Goal: Information Seeking & Learning: Learn about a topic

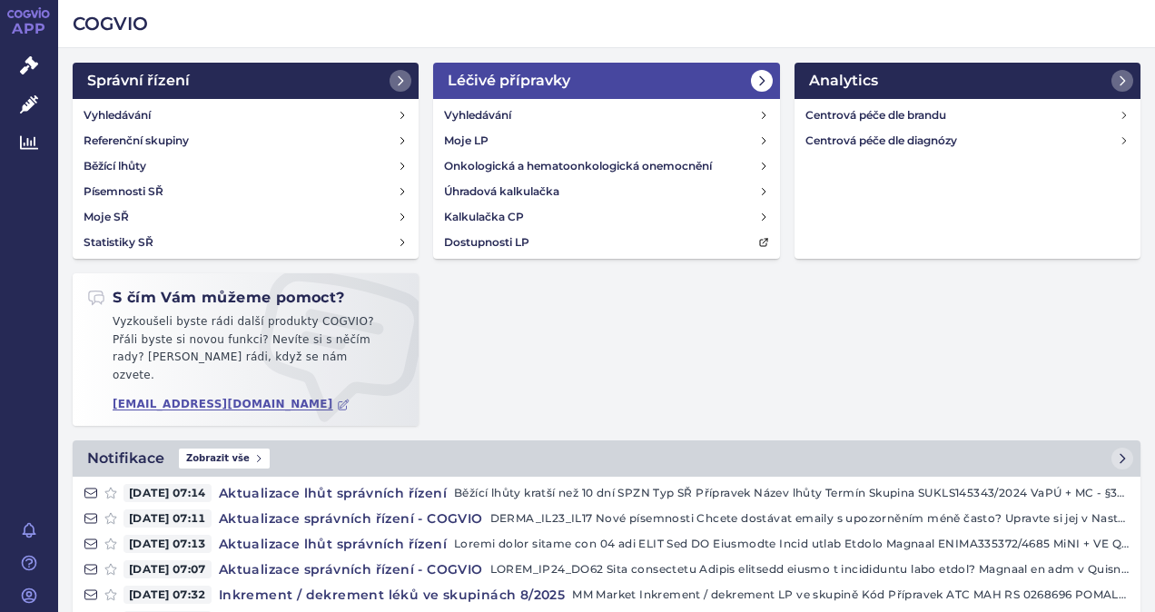
click at [481, 80] on h2 "Léčivé přípravky" at bounding box center [509, 81] width 123 height 22
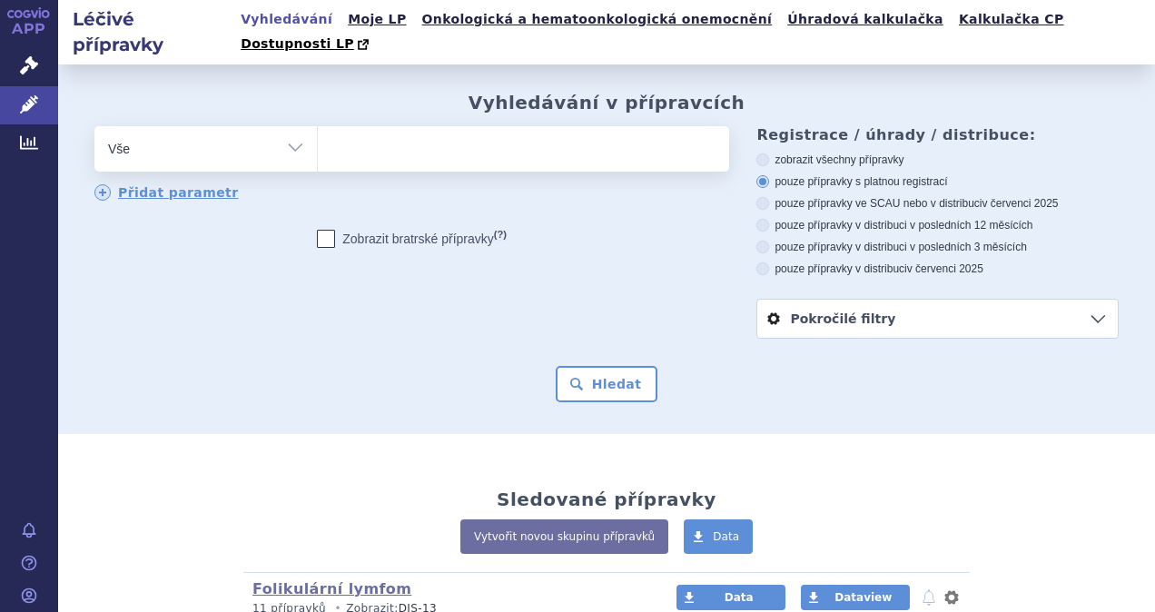
scroll to position [155, 0]
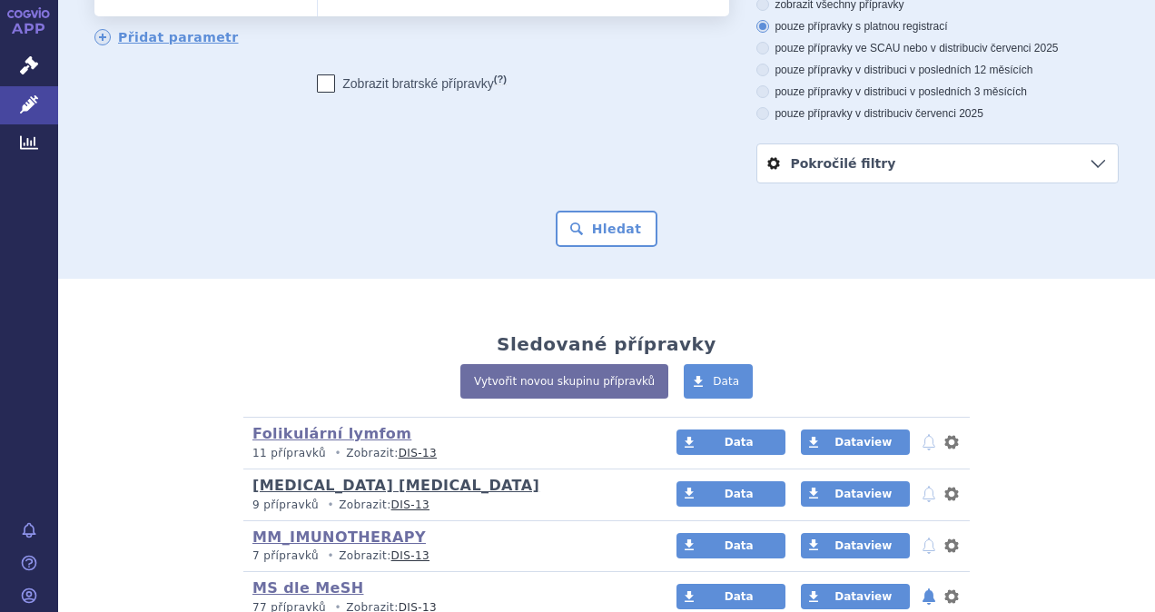
click at [348, 477] on link "[MEDICAL_DATA] [MEDICAL_DATA]" at bounding box center [395, 485] width 287 height 17
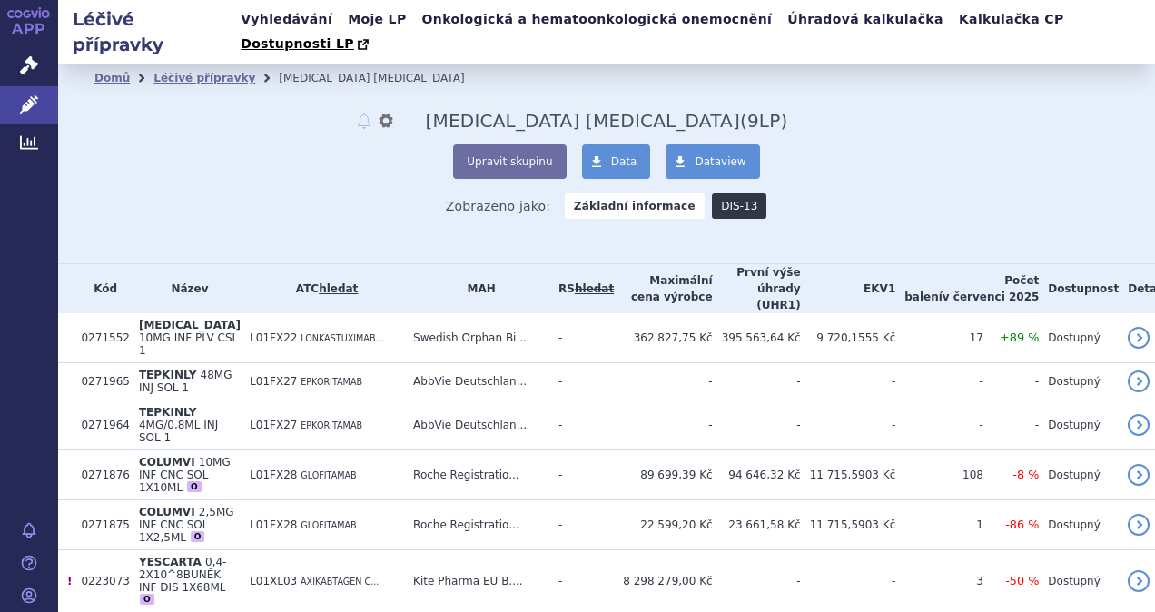
click at [712, 193] on link "DIS-13" at bounding box center [739, 205] width 54 height 25
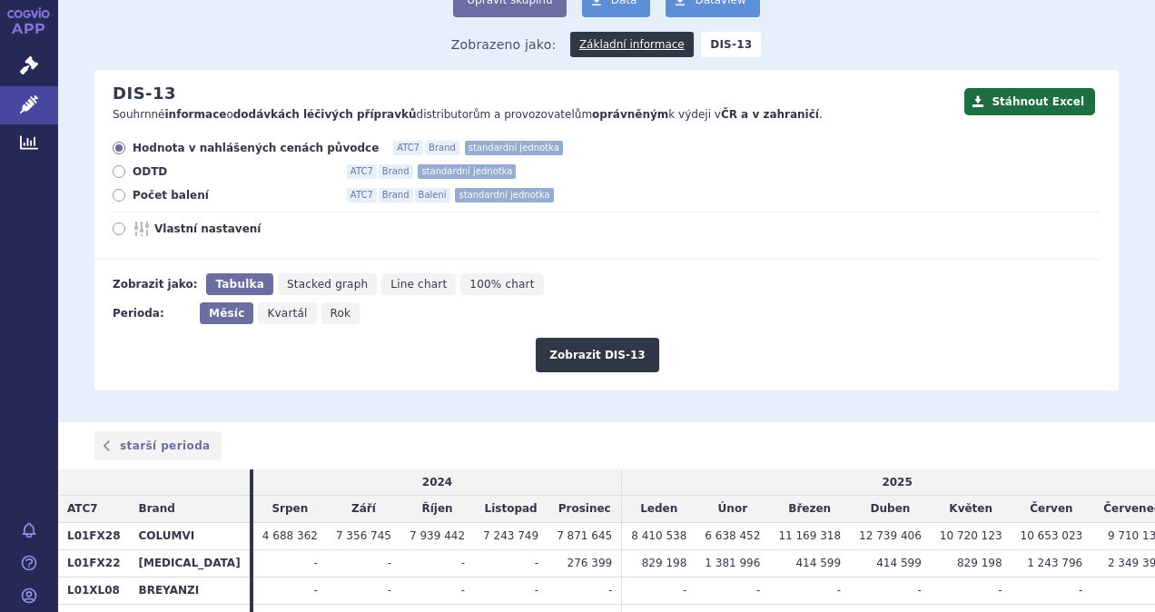
scroll to position [215, 0]
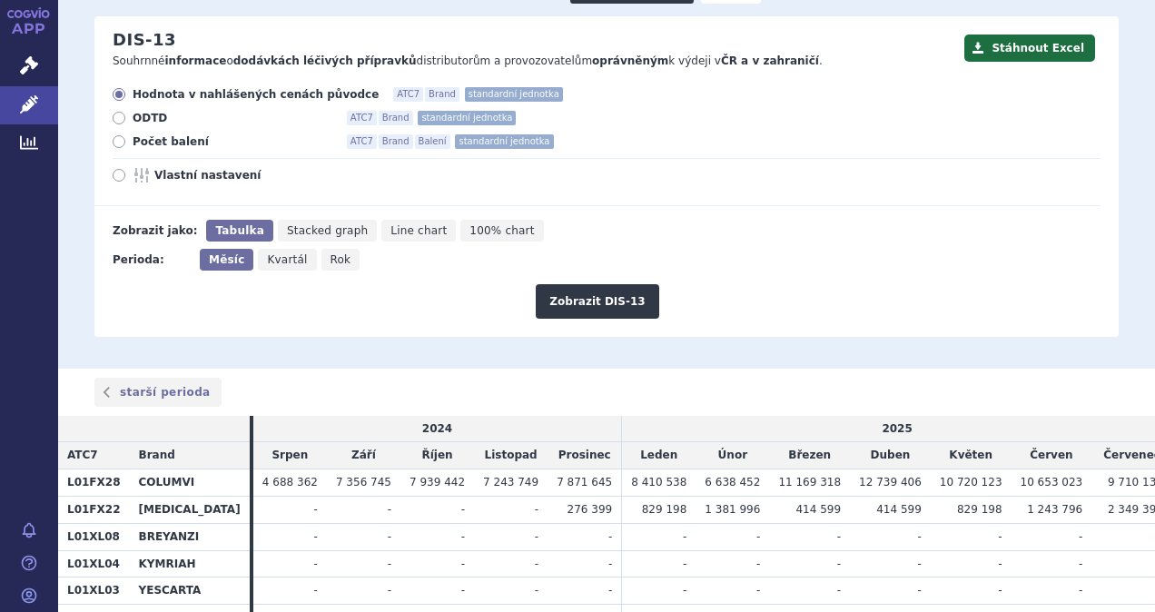
click at [119, 135] on icon at bounding box center [119, 141] width 13 height 13
click at [119, 138] on input "Počet balení ATC7 Brand Balení standardní jednotka" at bounding box center [120, 144] width 12 height 12
radio input "true"
click at [587, 284] on button "Zobrazit DIS-13" at bounding box center [597, 301] width 123 height 35
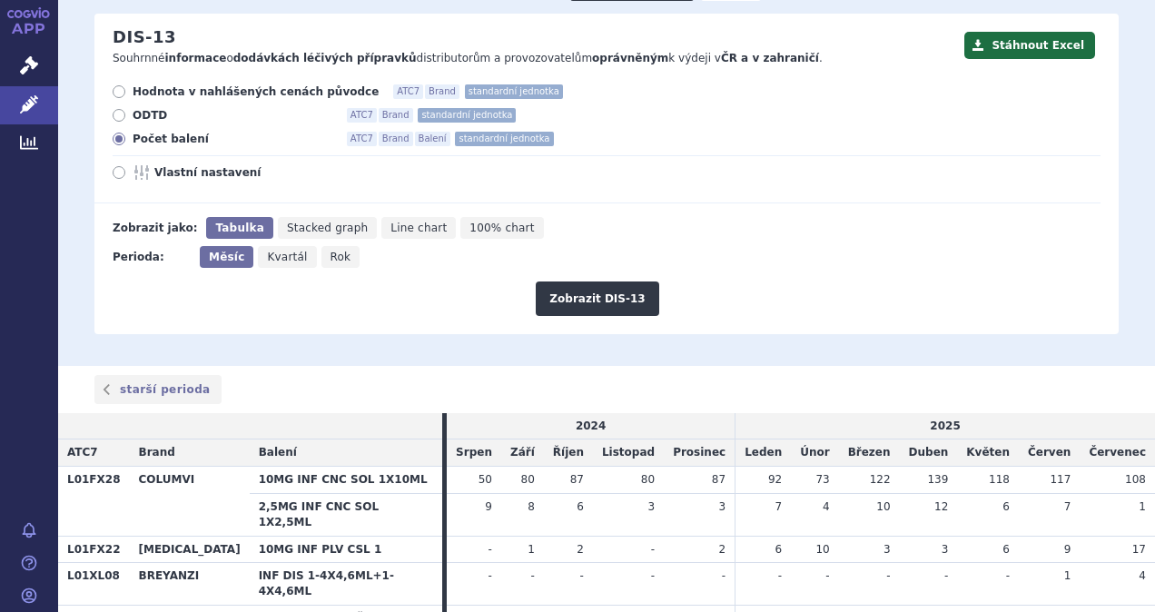
scroll to position [214, 0]
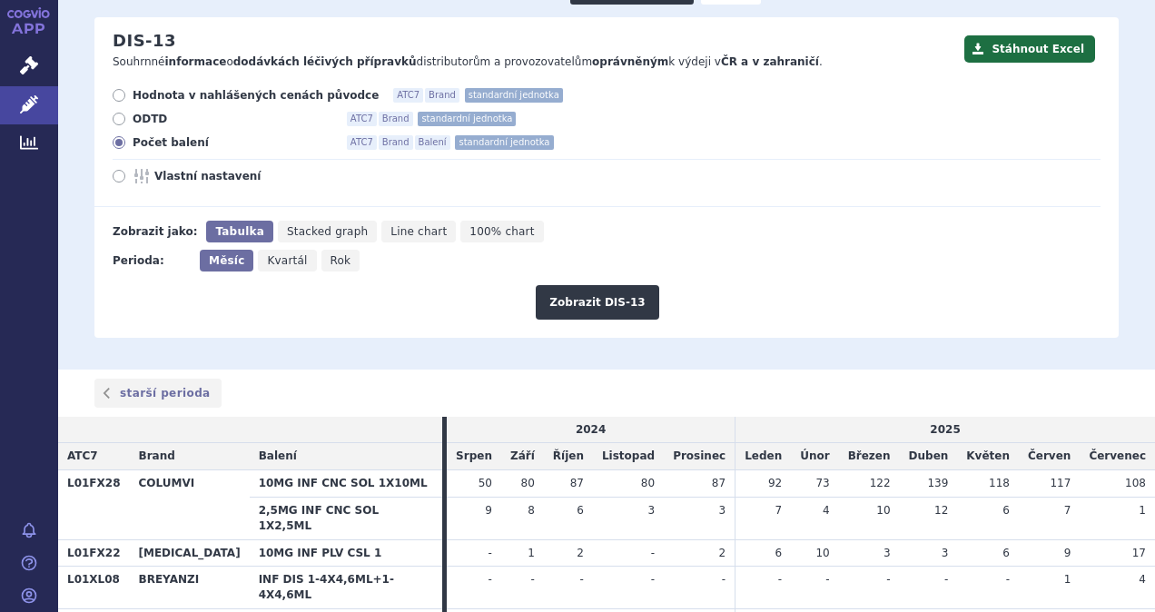
click at [116, 89] on icon at bounding box center [119, 95] width 13 height 13
click at [116, 92] on input "Hodnota v nahlášených cenách původce ATC7 Brand standardní jednotka" at bounding box center [120, 98] width 12 height 12
radio input "true"
click at [577, 285] on button "Zobrazit DIS-13" at bounding box center [597, 302] width 123 height 35
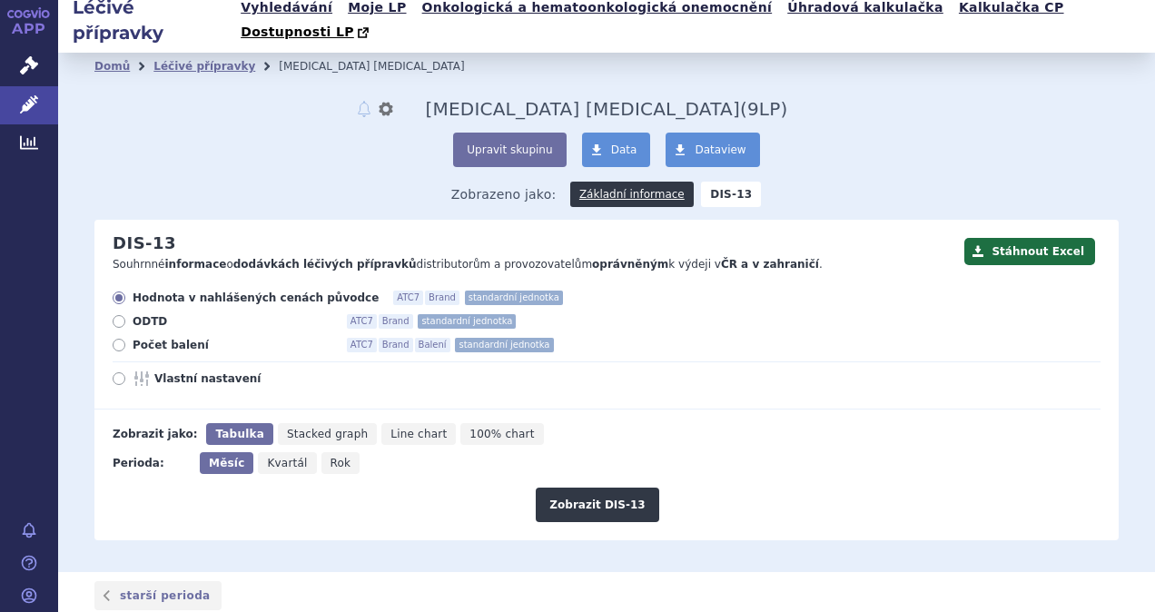
scroll to position [11, 0]
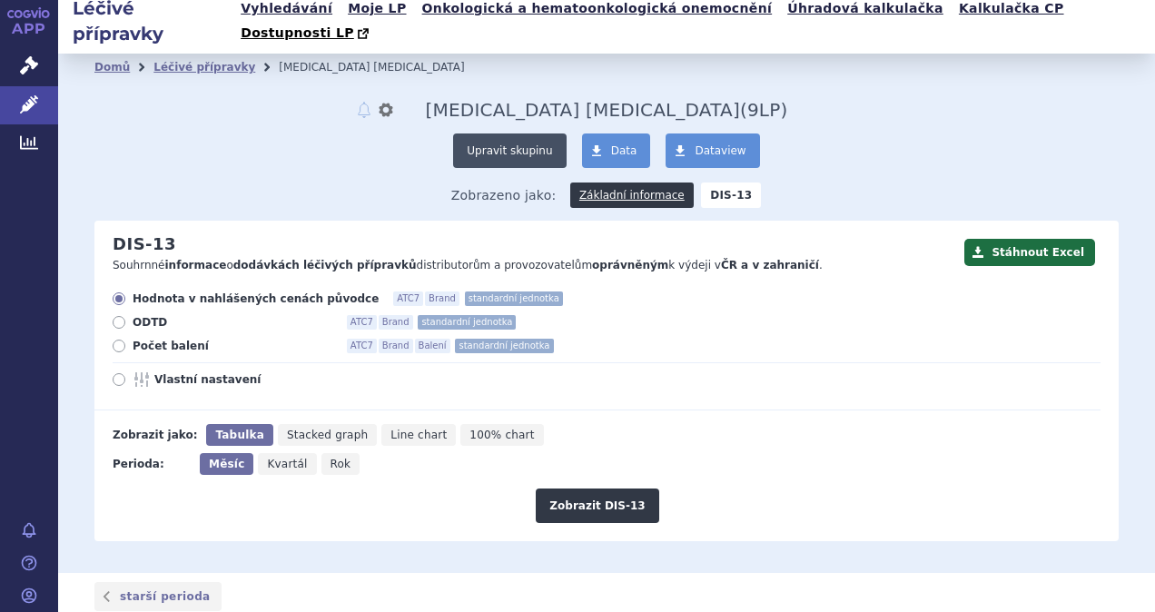
click at [523, 133] on button "Upravit skupinu" at bounding box center [509, 150] width 113 height 35
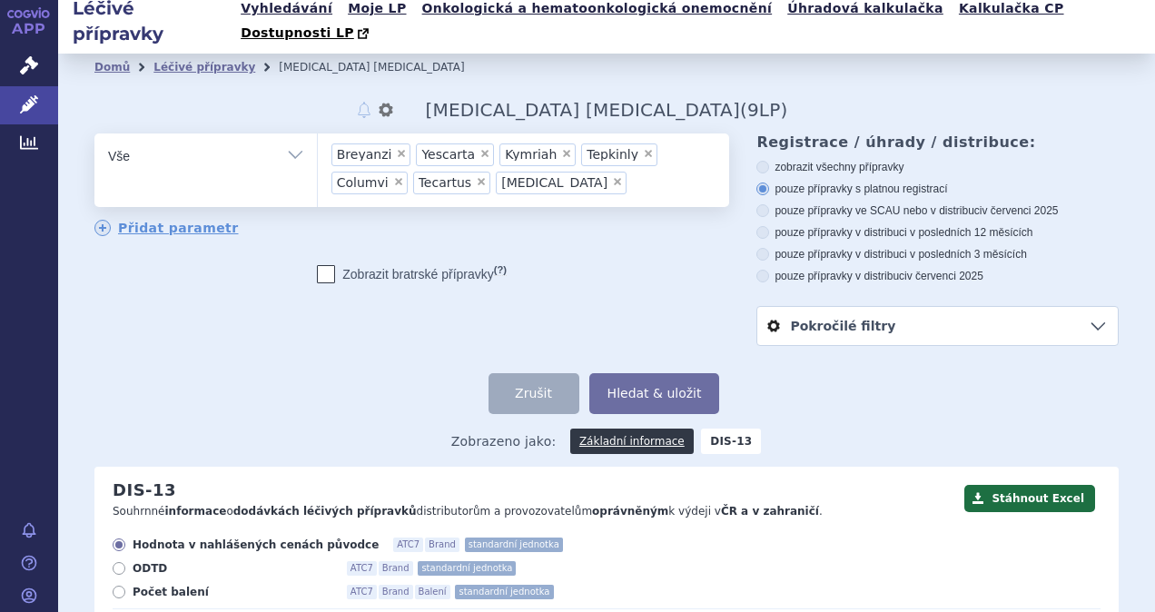
click at [512, 165] on ul "× Breyanzi × Yescarta × Kymriah × Tepkinly × Columvi × Tecartus × Zynlonta" at bounding box center [521, 167] width 407 height 68
click at [318, 165] on select "Breyanzi Yescarta Kymriah Tepkinly Columvi Tecartus Zynlonta" at bounding box center [317, 155] width 1 height 45
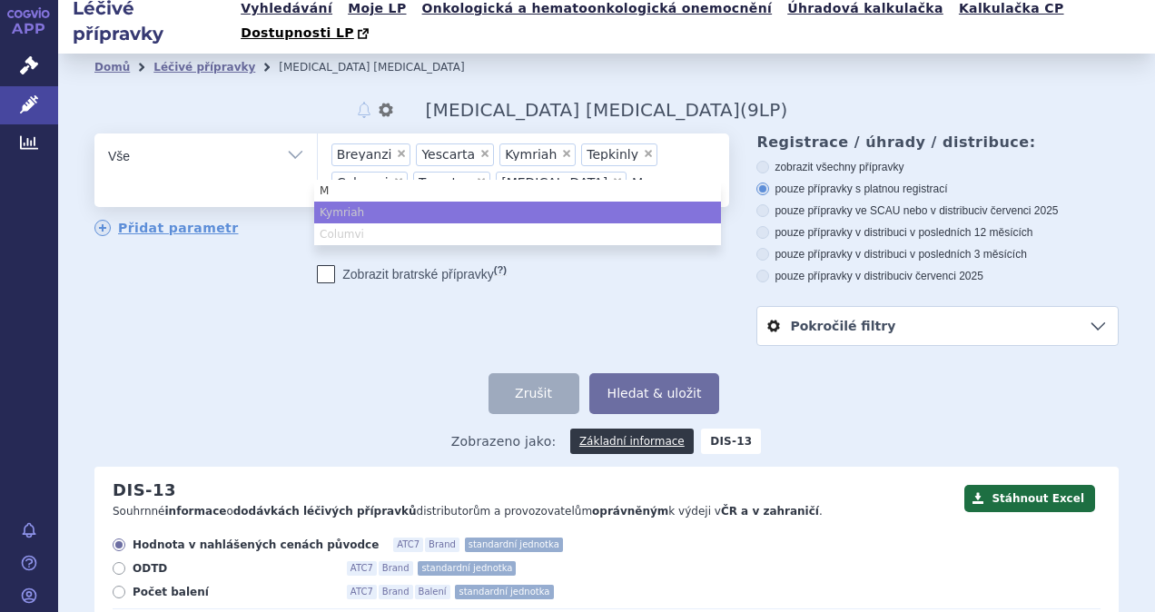
type input "Mo"
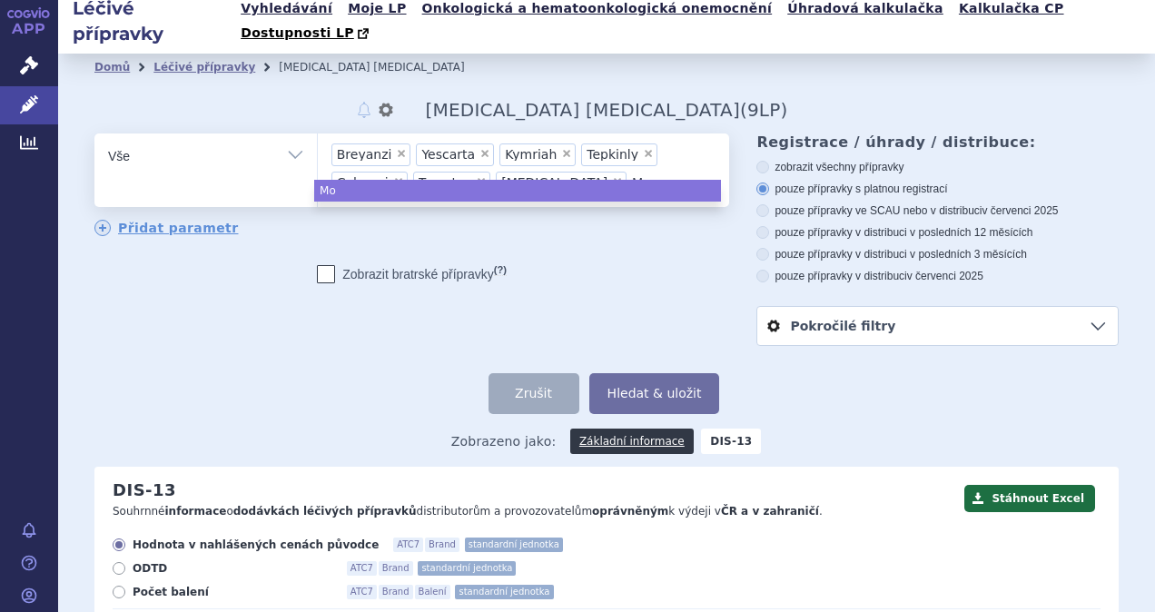
type input "Mos"
type input "Mosu"
type input "Mosune"
type input "Mosunet"
type input "Mosunetu"
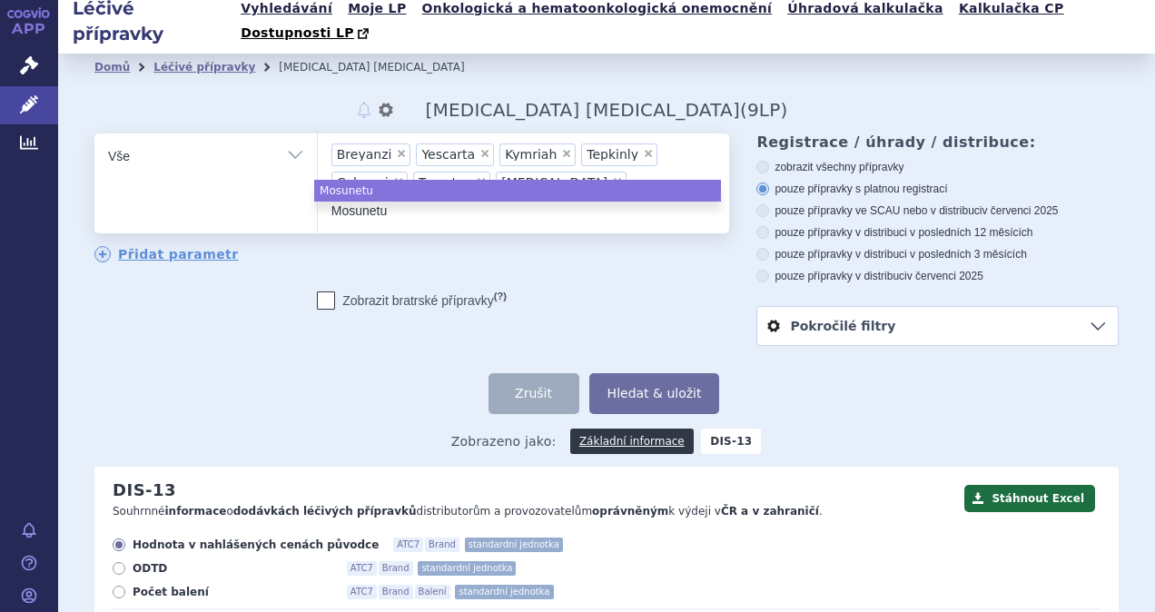
type input "Mosunetuz"
type input "Mosunetuzu"
type input "Mosunetuzum"
type input "Mosunetuzumb"
type input "Mosunetuzum"
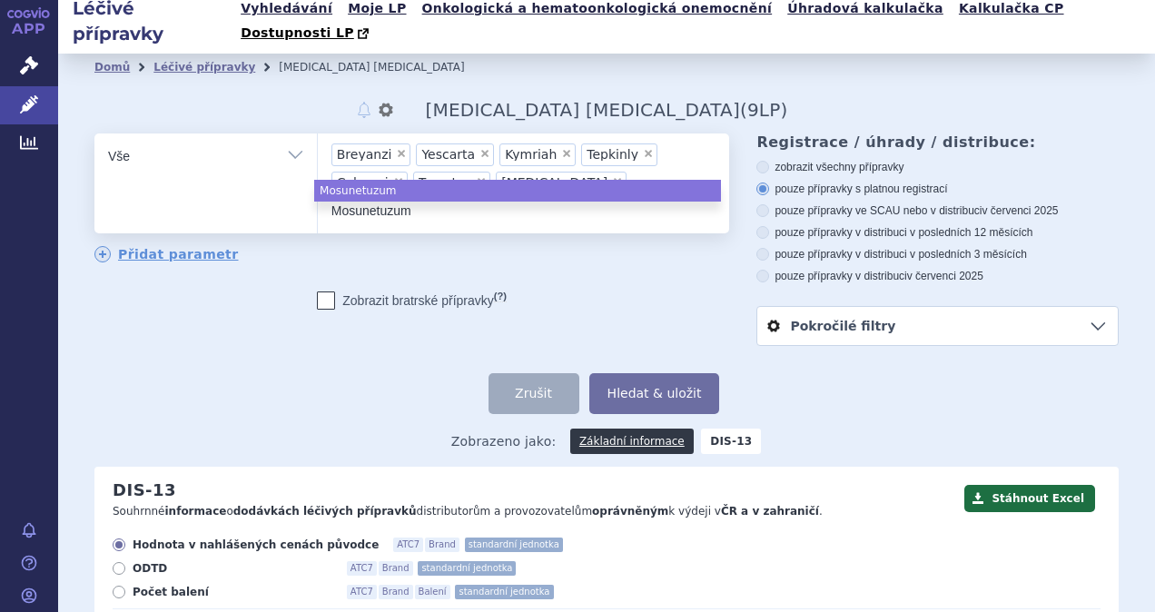
type input "Mosunetuzuma"
type input "Mosunetuzumab"
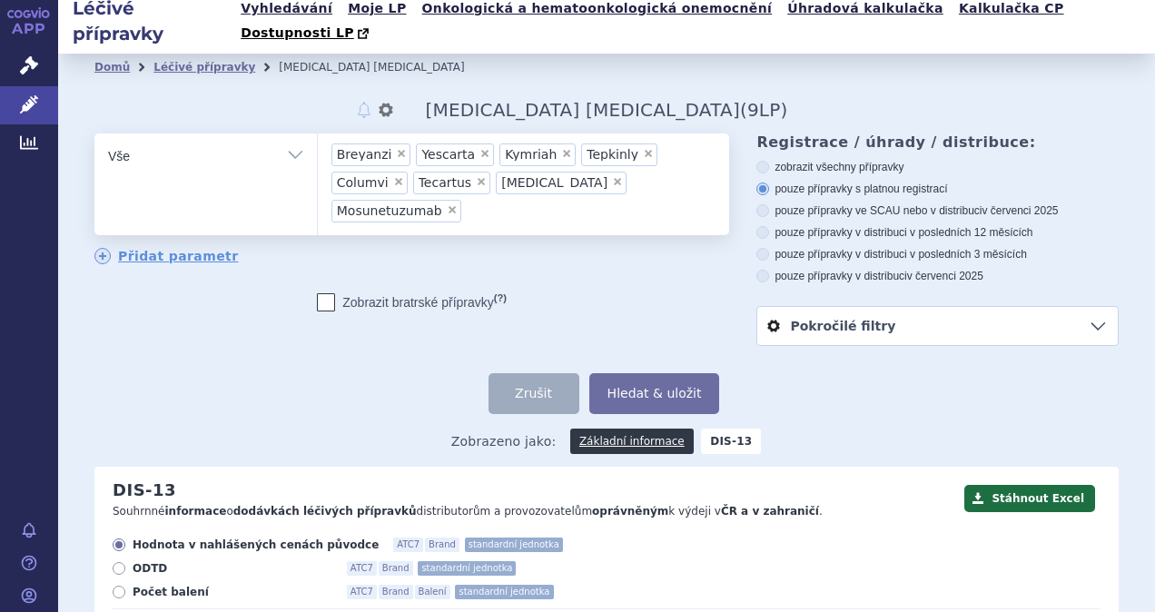
click at [611, 163] on ul "× Breyanzi × Yescarta × Kymriah × Tepkinly × Columvi × Tecartus × Zynlonta × Mo…" at bounding box center [521, 181] width 407 height 96
click at [318, 163] on select "Breyanzi Yescarta Kymriah Tepkinly Columvi Tecartus Zynlonta Mosunetuzumab" at bounding box center [317, 155] width 1 height 45
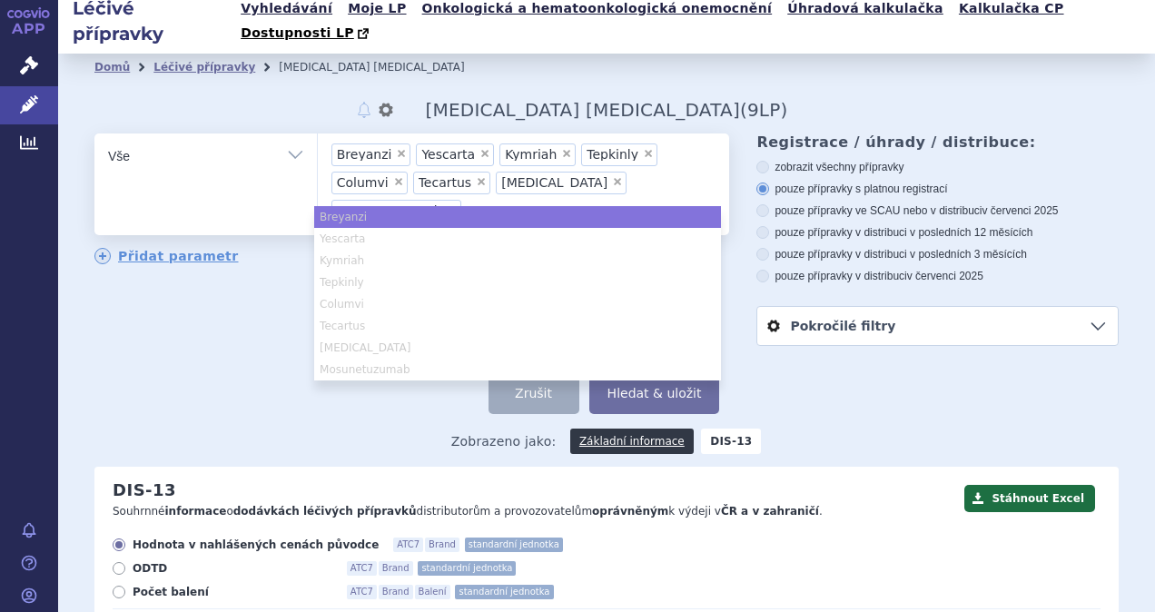
click at [611, 163] on ul "× Breyanzi × Yescarta × Kymriah × Tepkinly × Columvi × Tecartus × Zynlonta × Mo…" at bounding box center [521, 181] width 407 height 96
click at [318, 163] on select "Breyanzi Yescarta Kymriah Tepkinly Columvi Tecartus Zynlonta Mosunetuzumab" at bounding box center [317, 155] width 1 height 45
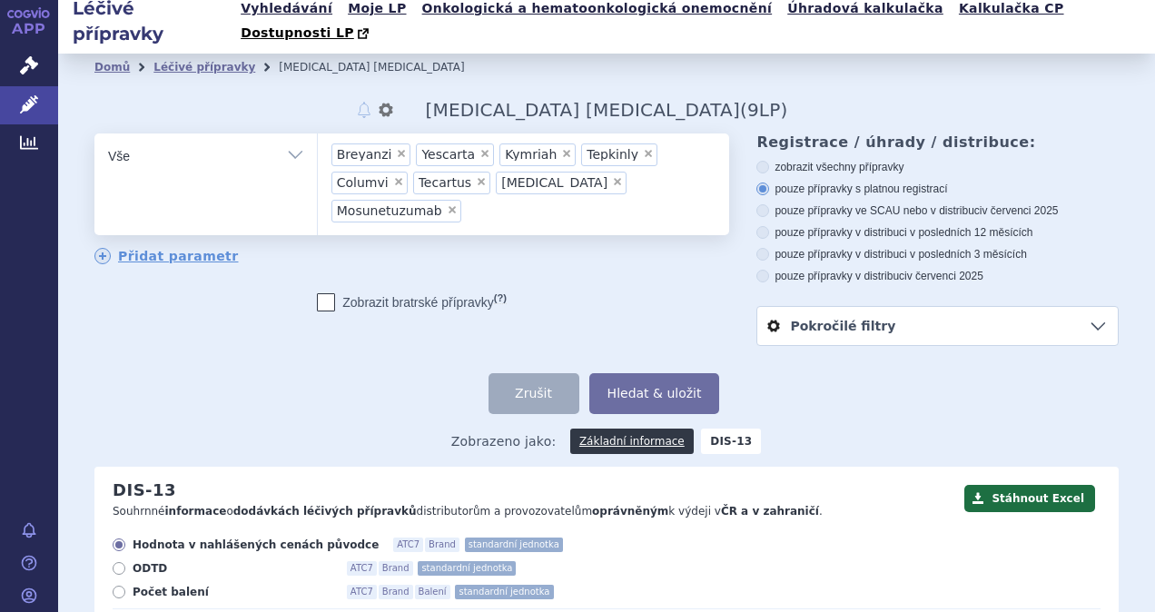
click at [611, 160] on ul "× Breyanzi × Yescarta × Kymriah × Tepkinly × Columvi × Tecartus × Zynlonta × Mo…" at bounding box center [521, 181] width 407 height 96
click at [318, 160] on select "Breyanzi Yescarta Kymriah Tepkinly Columvi Tecartus Zynlonta Mosunetuzumab" at bounding box center [317, 155] width 1 height 45
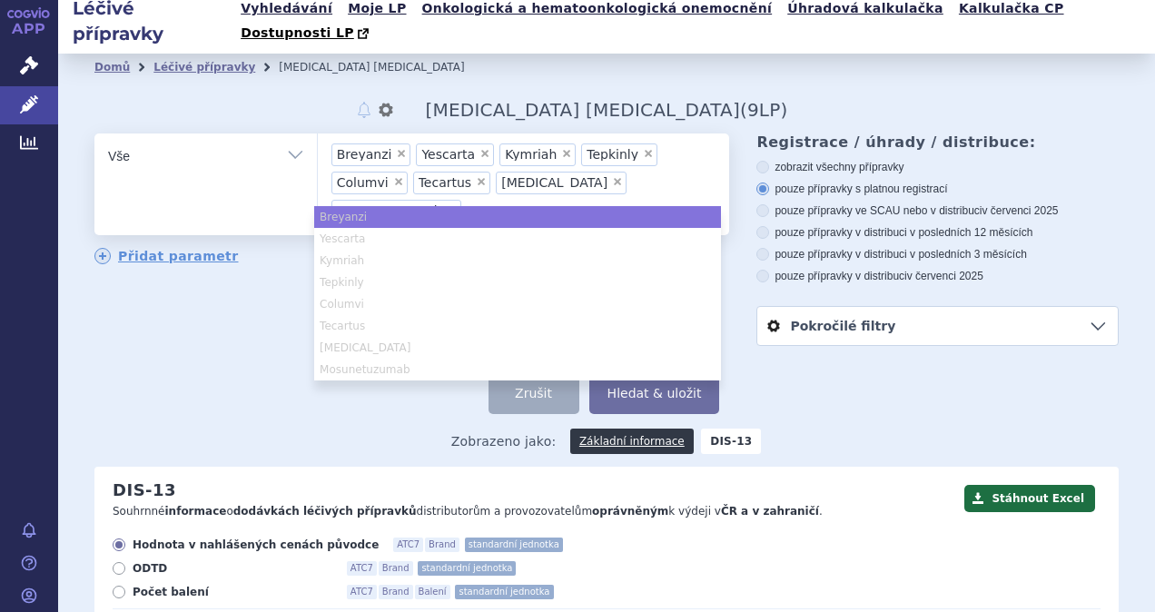
click at [606, 156] on ul "× Breyanzi × Yescarta × Kymriah × Tepkinly × Columvi × Tecartus × Zynlonta × Mo…" at bounding box center [521, 181] width 407 height 96
click at [318, 156] on select "Breyanzi Yescarta Kymriah Tepkinly Columvi Tecartus Zynlonta Mosunetuzumab" at bounding box center [317, 155] width 1 height 45
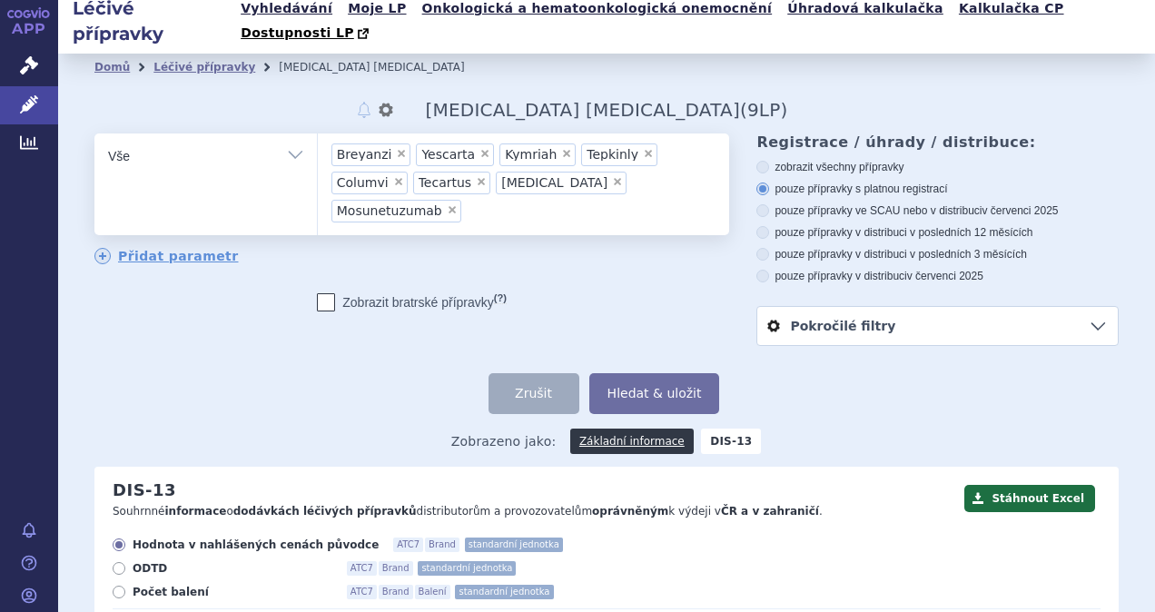
click at [606, 155] on ul "× Breyanzi × Yescarta × Kymriah × Tepkinly × Columvi × Tecartus × Zynlonta × Mo…" at bounding box center [521, 181] width 407 height 96
click at [318, 155] on select "Breyanzi Yescarta Kymriah Tepkinly Columvi Tecartus Zynlonta Mosunetuzumab" at bounding box center [317, 155] width 1 height 45
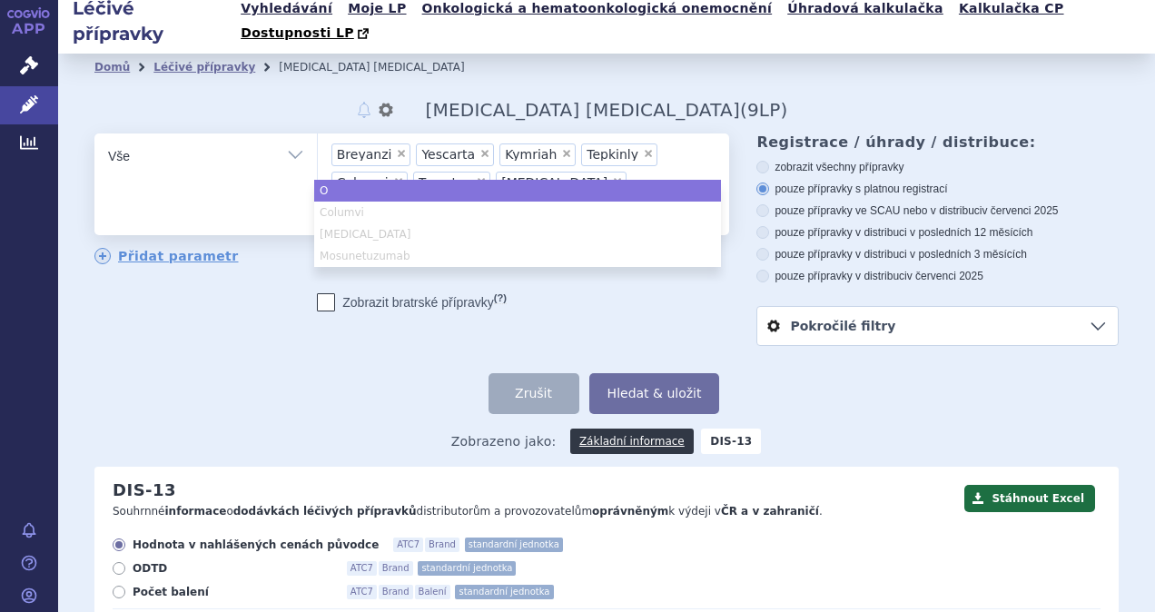
type input "Od"
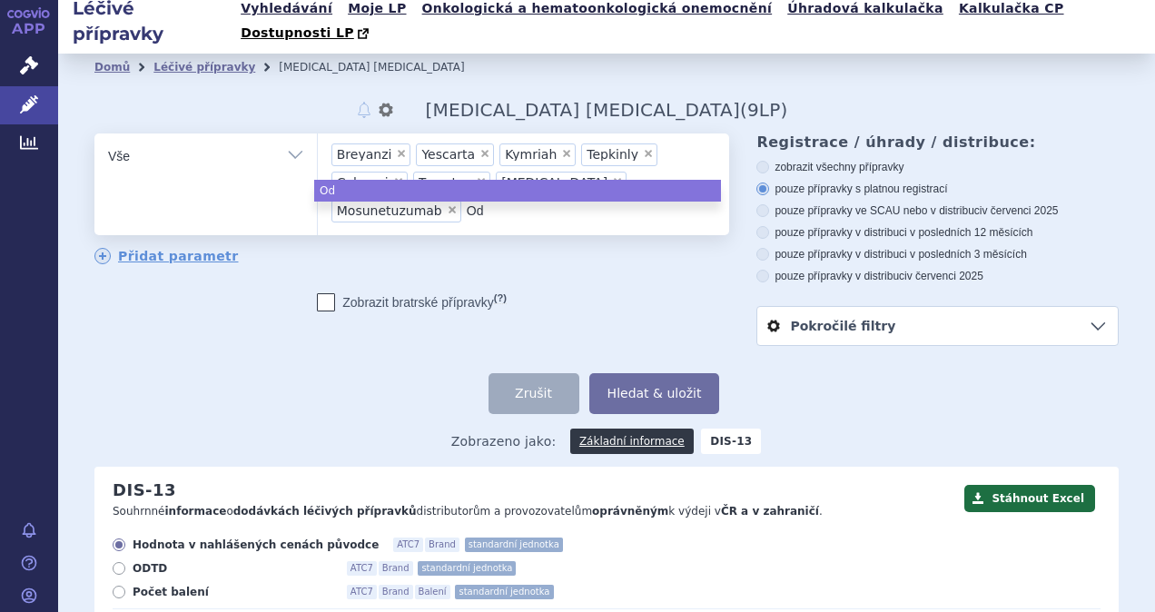
type input "Odr"
type input "Odro"
type input "Odron"
type input "Odrone"
type input "Odronex"
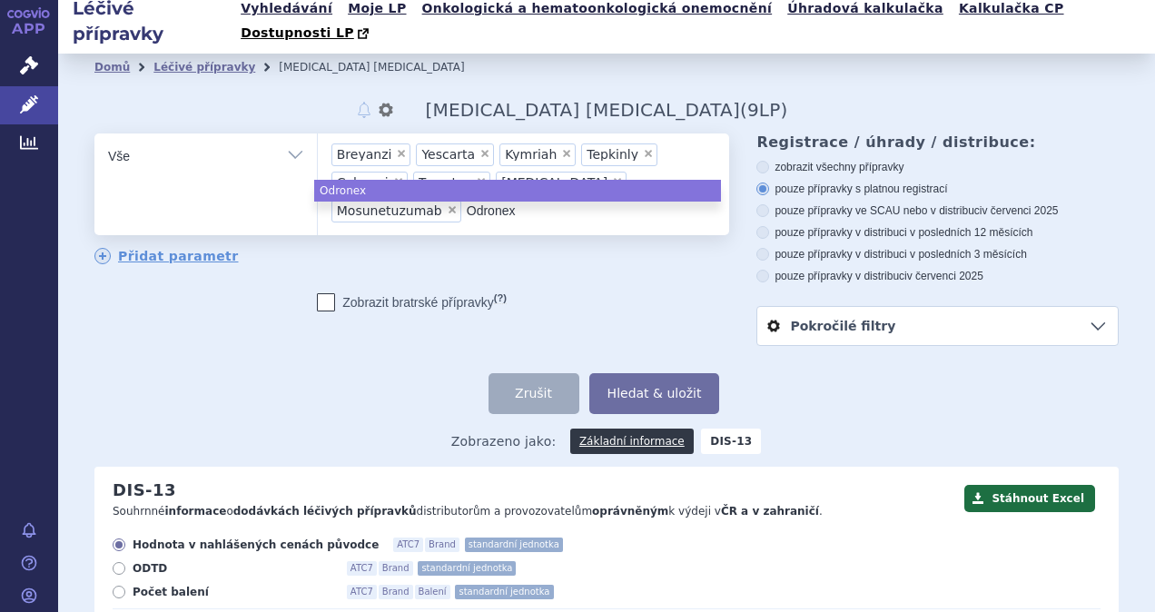
type input "Odronext"
type input "Odronexta"
type input "Odronextama"
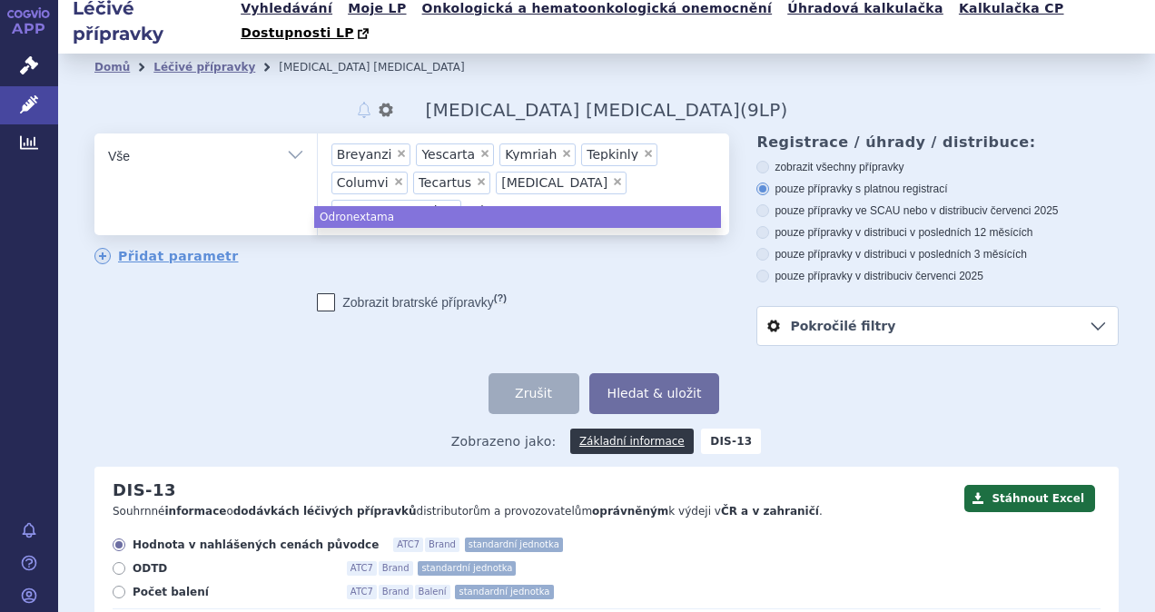
type input "Odronextamab"
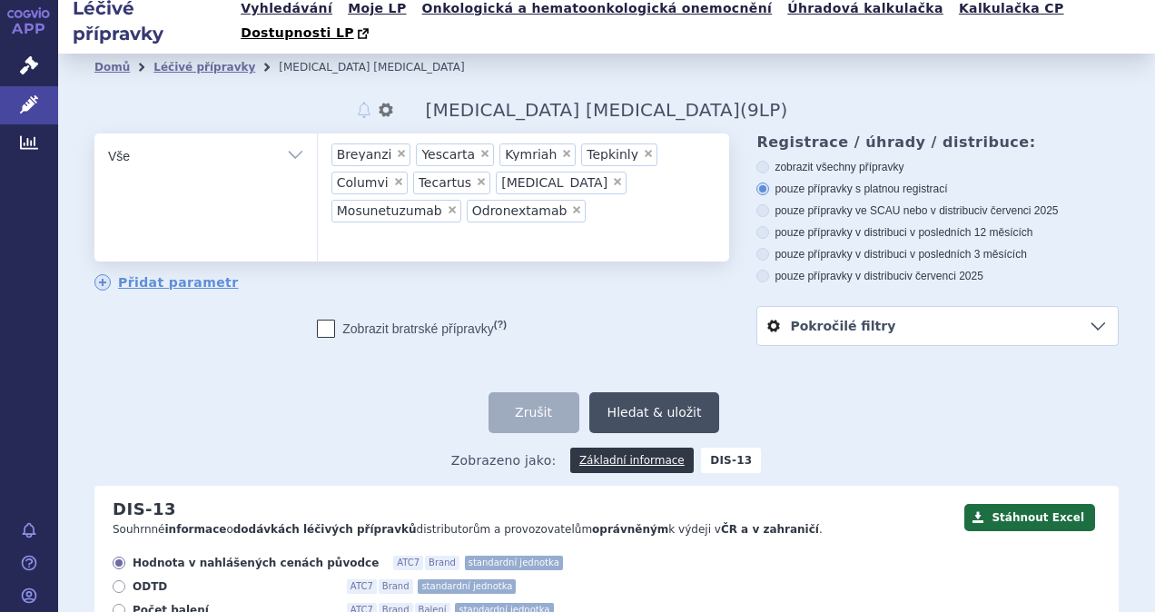
click at [626, 392] on button "Hledat & uložit" at bounding box center [654, 412] width 131 height 41
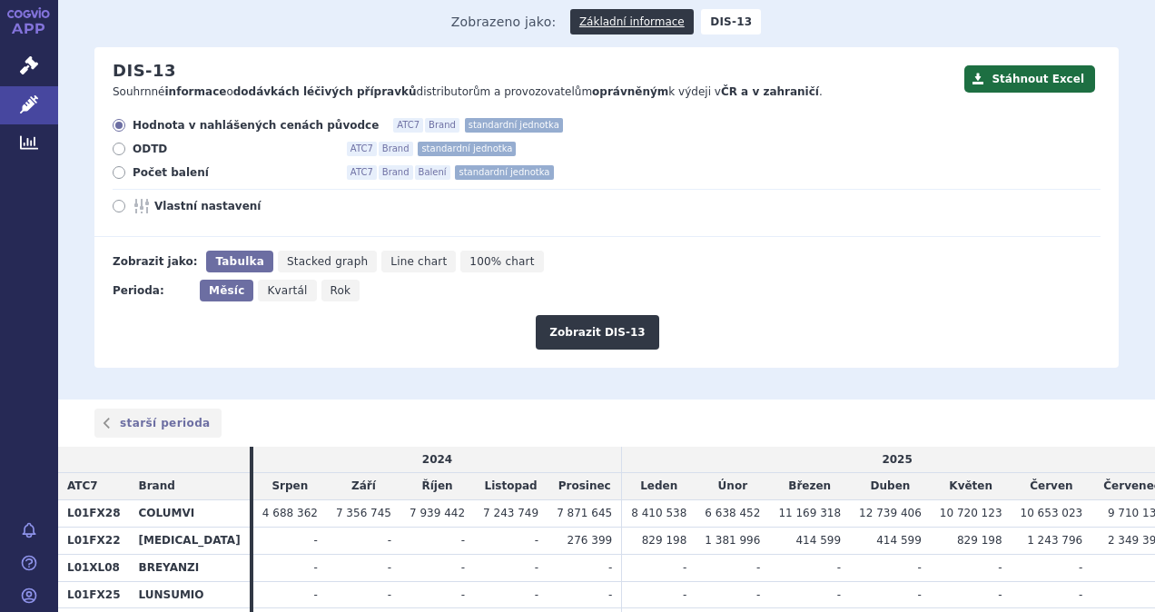
scroll to position [180, 0]
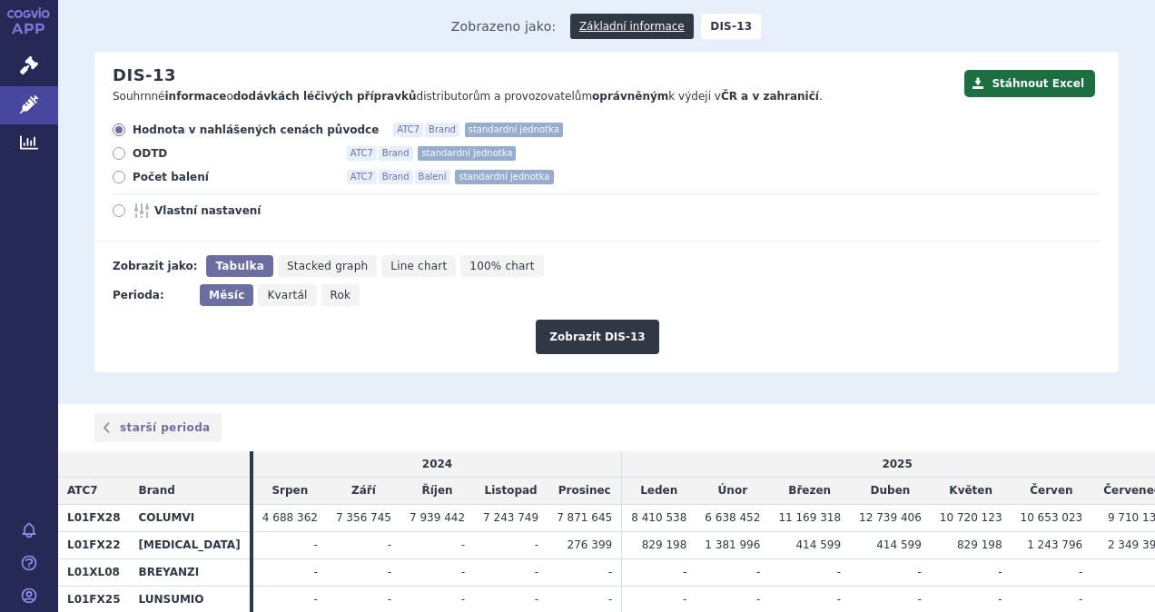
click at [118, 170] on label "Počet balení ATC7 Brand Balení standardní jednotka" at bounding box center [607, 177] width 988 height 15
click at [118, 173] on input "Počet balení ATC7 Brand Balení standardní jednotka" at bounding box center [120, 179] width 12 height 12
radio input "true"
click at [578, 322] on button "Zobrazit DIS-13" at bounding box center [597, 337] width 123 height 35
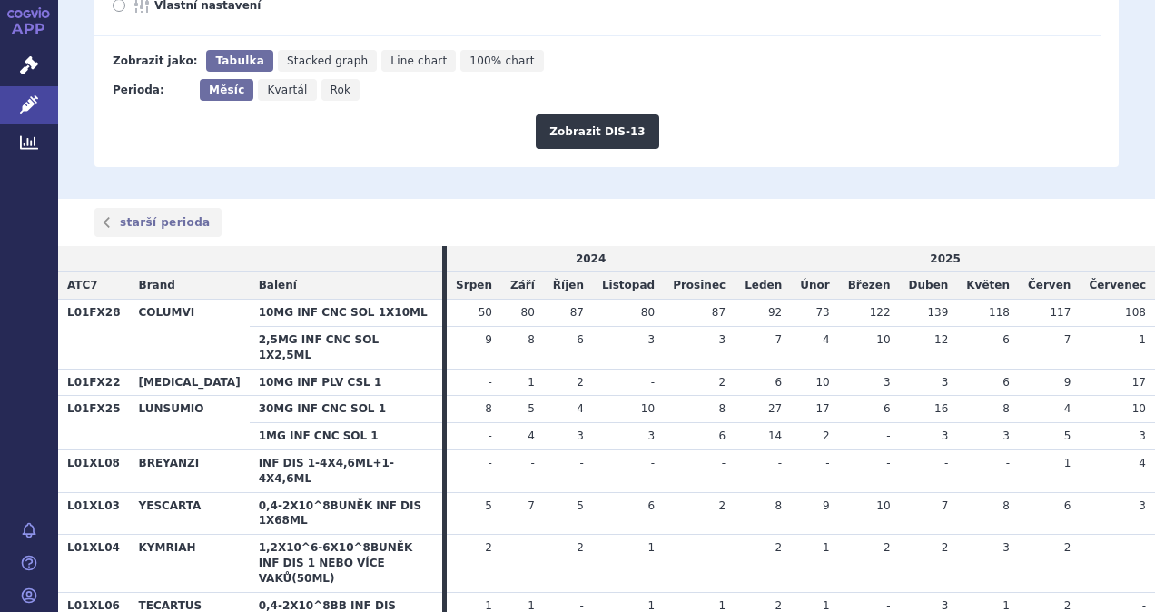
scroll to position [386, 0]
